Goal: Information Seeking & Learning: Find specific page/section

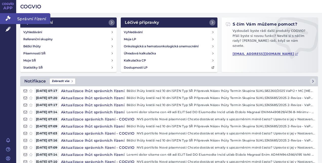
click at [5, 16] on link "Správní řízení" at bounding box center [8, 18] width 16 height 11
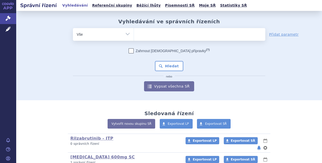
click at [149, 32] on ul at bounding box center [199, 33] width 131 height 11
click at [134, 32] on select at bounding box center [134, 34] width 0 height 13
type input "om"
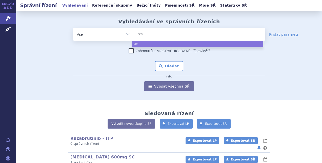
type input "omja"
type input "omjarr"
type input "omjarra"
type input "omjarr"
type input "omja"
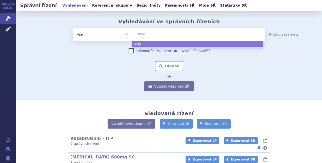
type input "omj"
type input "omjja"
type input "omjjara"
select select "omjjara"
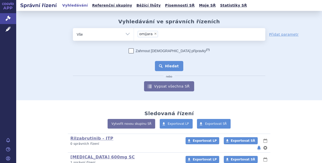
click at [162, 64] on button "Hledat" at bounding box center [169, 66] width 29 height 10
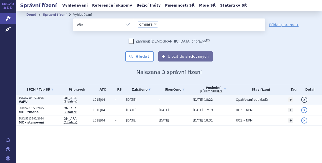
click at [161, 104] on td "-" at bounding box center [173, 100] width 34 height 10
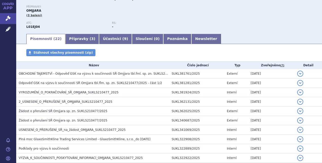
scroll to position [51, 0]
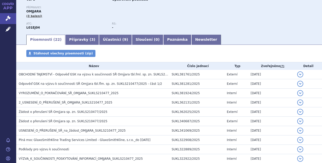
click at [204, 52] on div "Stáhnout všechny písemnosti (zip)" at bounding box center [169, 56] width 306 height 12
click at [185, 51] on div "Stáhnout všechny písemnosti (zip)" at bounding box center [169, 56] width 306 height 12
drag, startPoint x: 148, startPoint y: 54, endPoint x: 105, endPoint y: 58, distance: 43.4
click at [105, 58] on div "Stáhnout všechny písemnosti (zip)" at bounding box center [169, 56] width 306 height 12
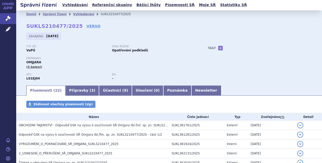
scroll to position [0, 0]
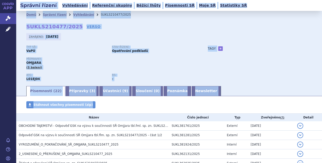
drag, startPoint x: 17, startPoint y: 3, endPoint x: 123, endPoint y: 103, distance: 146.3
click at [123, 103] on div "Správní řízení Vyhledávání Referenční skupiny Běžící lhůty Písemnosti SŘ Moje S…" at bounding box center [169, 81] width 306 height 163
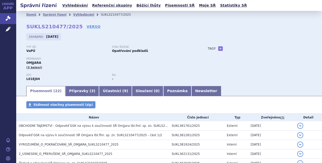
click at [123, 103] on div "Stáhnout všechny písemnosti (zip)" at bounding box center [169, 107] width 306 height 12
click at [164, 102] on div "Stáhnout všechny písemnosti (zip)" at bounding box center [169, 107] width 306 height 12
click at [161, 103] on div "Stáhnout všechny písemnosti (zip)" at bounding box center [169, 107] width 306 height 12
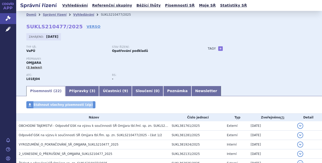
drag, startPoint x: 161, startPoint y: 103, endPoint x: 159, endPoint y: 105, distance: 2.9
click at [159, 105] on div "Stáhnout všechny písemnosti (zip)" at bounding box center [169, 107] width 306 height 12
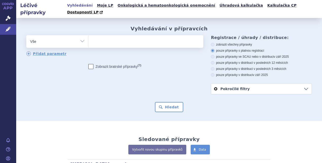
click at [112, 37] on ul at bounding box center [145, 40] width 113 height 11
click at [89, 37] on select at bounding box center [88, 41] width 0 height 13
type input "om"
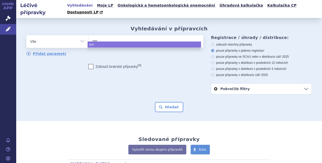
type input "omj"
type input "omjjar"
type input "omjjara"
select select "omjjara"
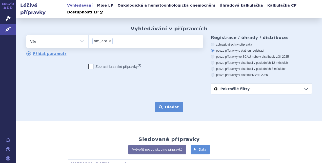
click at [173, 103] on button "Hledat" at bounding box center [169, 107] width 29 height 10
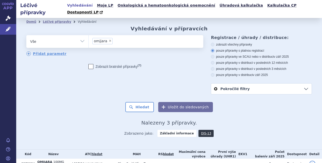
scroll to position [40, 0]
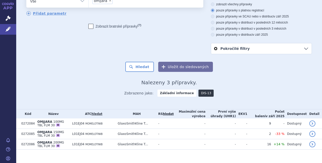
click at [200, 90] on link "DIS-13" at bounding box center [205, 93] width 15 height 7
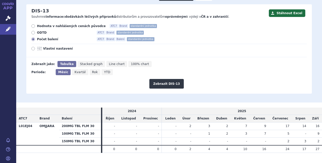
scroll to position [60, 0]
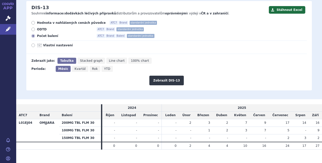
drag, startPoint x: 173, startPoint y: 139, endPoint x: 246, endPoint y: 146, distance: 73.9
click at [246, 146] on section "Domů Léčivé přípravky Vyhledávání Vyhledávání v přípravcích Upravit hledání ods…" at bounding box center [169, 64] width 306 height 212
drag, startPoint x: 246, startPoint y: 146, endPoint x: 241, endPoint y: 148, distance: 5.7
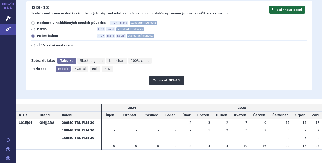
click at [241, 148] on section "Domů Léčivé přípravky Vyhledávání Vyhledávání v přípravcích Upravit hledání ods…" at bounding box center [169, 64] width 306 height 212
drag, startPoint x: 276, startPoint y: 140, endPoint x: 277, endPoint y: 154, distance: 14.7
click at [277, 154] on section "Domů Léčivé přípravky Vyhledávání Vyhledávání v přípravcích Upravit hledání ods…" at bounding box center [169, 64] width 306 height 212
drag, startPoint x: 277, startPoint y: 154, endPoint x: 224, endPoint y: 148, distance: 53.0
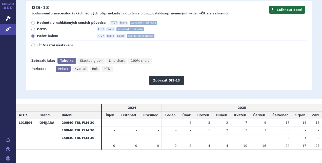
click at [224, 148] on section "Domů Léčivé přípravky Vyhledávání Vyhledávání v přípravcích Upravit hledání ods…" at bounding box center [169, 64] width 306 height 212
click at [208, 153] on section "Domů Léčivé přípravky Vyhledávání Vyhledávání v přípravcích Upravit hledání ods…" at bounding box center [169, 64] width 306 height 212
drag, startPoint x: 205, startPoint y: 153, endPoint x: 195, endPoint y: 90, distance: 63.4
click at [195, 90] on section "Domů Léčivé přípravky Vyhledávání Vyhledávání v přípravcích Upravit hledání ods…" at bounding box center [169, 64] width 306 height 212
click at [195, 90] on div "Domů Léčivé přípravky Vyhledávání Vyhledávání v přípravcích Upravit hledání ods…" at bounding box center [169, 28] width 306 height 141
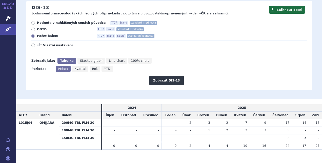
click at [195, 90] on div "Domů Léčivé přípravky Vyhledávání Vyhledávání v přípravcích Upravit hledání ods…" at bounding box center [169, 28] width 306 height 141
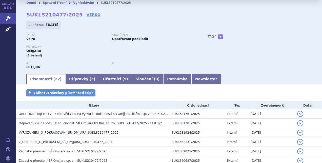
scroll to position [12, 0]
click at [199, 57] on div "Typ SŘ: VaPÚ Stav řízení: Opatřování podkladů Přípravky: OMJJARA (3 balení) ATC:" at bounding box center [168, 53] width 285 height 40
drag, startPoint x: 225, startPoint y: 66, endPoint x: 114, endPoint y: 18, distance: 120.3
click at [114, 18] on div "Domů Správní řízení Vyhledávání SUKLS210477/2025 SUKLS210477/2025 VERSO [GEOGRA…" at bounding box center [169, 39] width 306 height 67
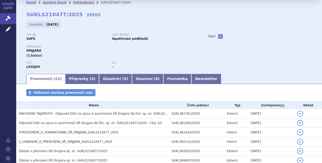
click at [110, 21] on div "Zahájeno: 30.05.2025" at bounding box center [168, 26] width 285 height 10
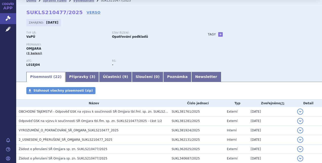
scroll to position [0, 0]
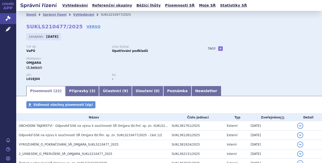
drag, startPoint x: 18, startPoint y: 5, endPoint x: 261, endPoint y: 91, distance: 258.2
click at [261, 91] on div "Správní řízení Vyhledávání Referenční skupiny Běžící lhůty Písemnosti SŘ Moje S…" at bounding box center [169, 81] width 306 height 163
click at [261, 91] on ul "Písemnosti ( 22 ) Přípravky ( 3 ) Účastníci ( 9 ) Sloučení ( 0 ) Poznámka Newsl…" at bounding box center [168, 91] width 285 height 11
drag, startPoint x: 240, startPoint y: 92, endPoint x: 18, endPoint y: 15, distance: 234.7
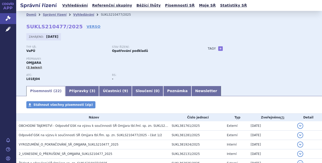
click at [18, 15] on div "Domů Správní řízení Vyhledávání SUKLS210477/2025" at bounding box center [169, 15] width 306 height 8
click at [21, 15] on div "Domů Správní řízení Vyhledávání SUKLS210477/2025" at bounding box center [169, 15] width 306 height 8
drag, startPoint x: 17, startPoint y: 5, endPoint x: 246, endPoint y: 93, distance: 245.1
click at [246, 93] on div "Správní řízení Vyhledávání Referenční skupiny Běžící lhůty Písemnosti SŘ Moje S…" at bounding box center [169, 81] width 306 height 163
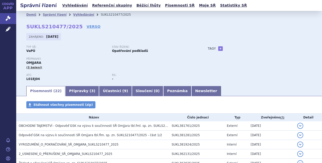
click at [246, 93] on ul "Písemnosti ( 22 ) Přípravky ( 3 ) Účastníci ( 9 ) Sloučení ( 0 ) Poznámka Newsl…" at bounding box center [168, 91] width 285 height 11
click at [240, 93] on ul "Písemnosti ( 22 ) Přípravky ( 3 ) Účastníci ( 9 ) Sloučení ( 0 ) Poznámka Newsl…" at bounding box center [168, 91] width 285 height 11
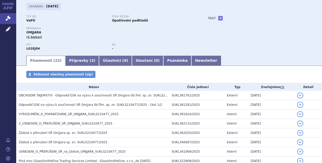
scroll to position [31, 0]
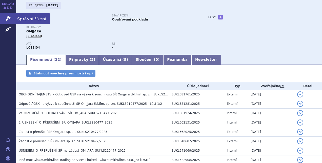
click at [7, 20] on icon at bounding box center [8, 18] width 5 height 5
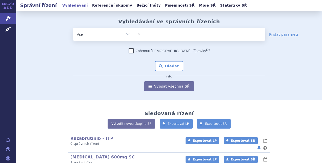
type input "sc"
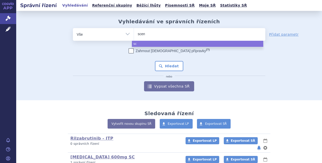
type input "scemb"
type input "scemblix"
select select "scemblix"
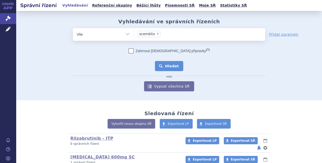
click at [166, 64] on button "Hledat" at bounding box center [169, 66] width 29 height 10
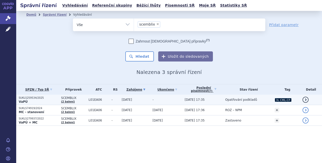
click at [156, 96] on td "-" at bounding box center [166, 100] width 32 height 10
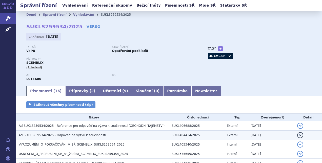
scroll to position [33, 0]
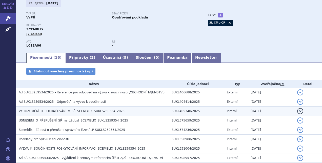
click at [132, 109] on h3 "VYROZUMĚNÍ_O_POKRAČOVÁNÍ_V_SŘ_SCEMBLIX_SUKLS259354_2025" at bounding box center [94, 111] width 150 height 5
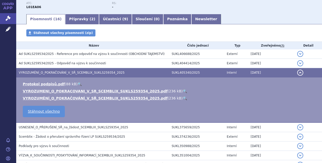
scroll to position [72, 0]
click at [183, 98] on link "🔍" at bounding box center [185, 98] width 4 height 4
